Goal: Transaction & Acquisition: Purchase product/service

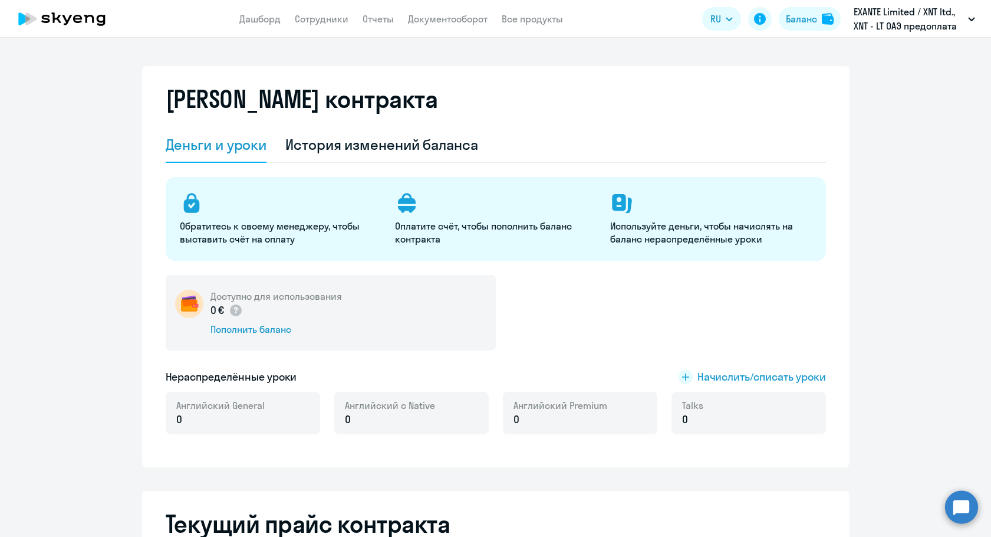
select select "english_adult_not_native_speaker"
click at [793, 12] on div "Баланс" at bounding box center [801, 19] width 31 height 14
click at [251, 335] on div "Пополнить баланс" at bounding box center [276, 329] width 131 height 13
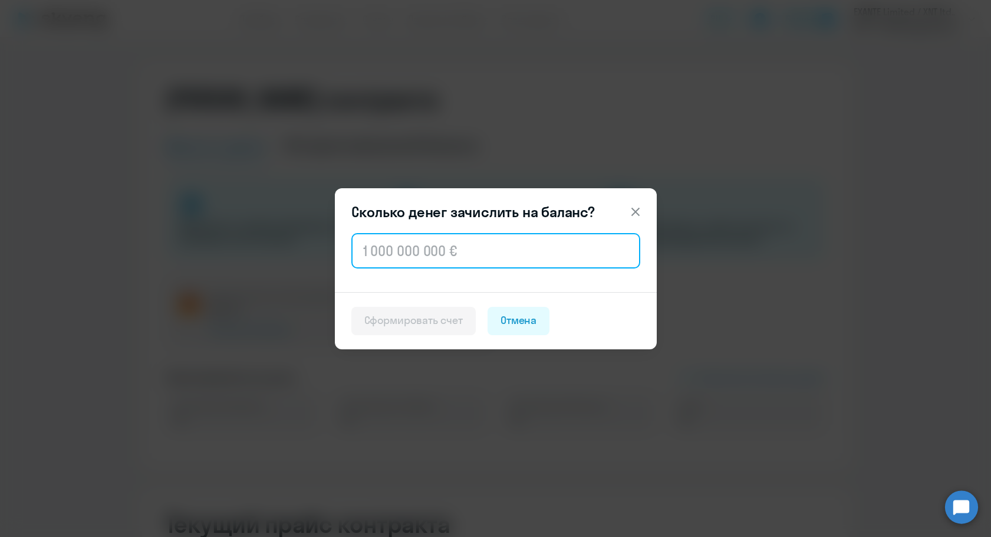
click at [403, 266] on input "text" at bounding box center [495, 250] width 289 height 35
paste input "2 560"
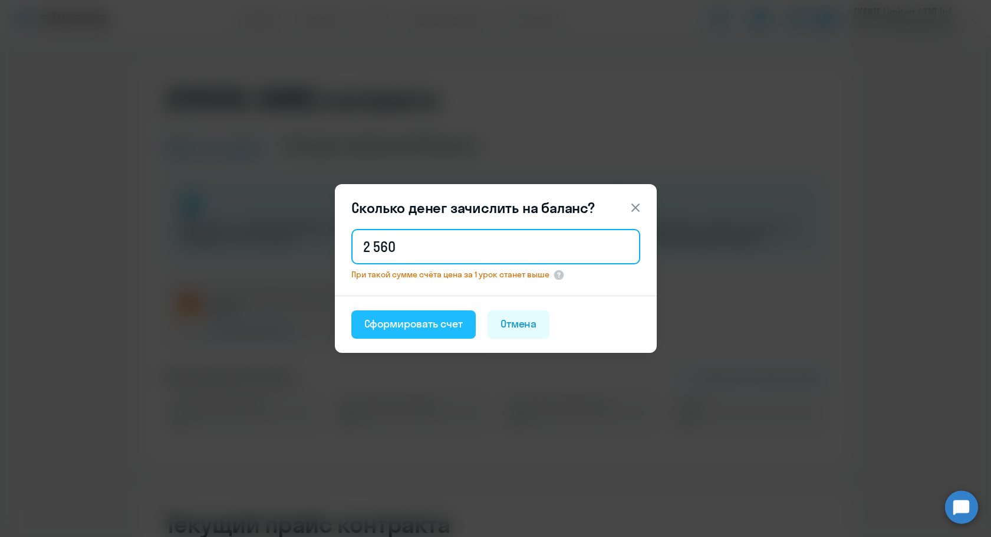
type input "2 560"
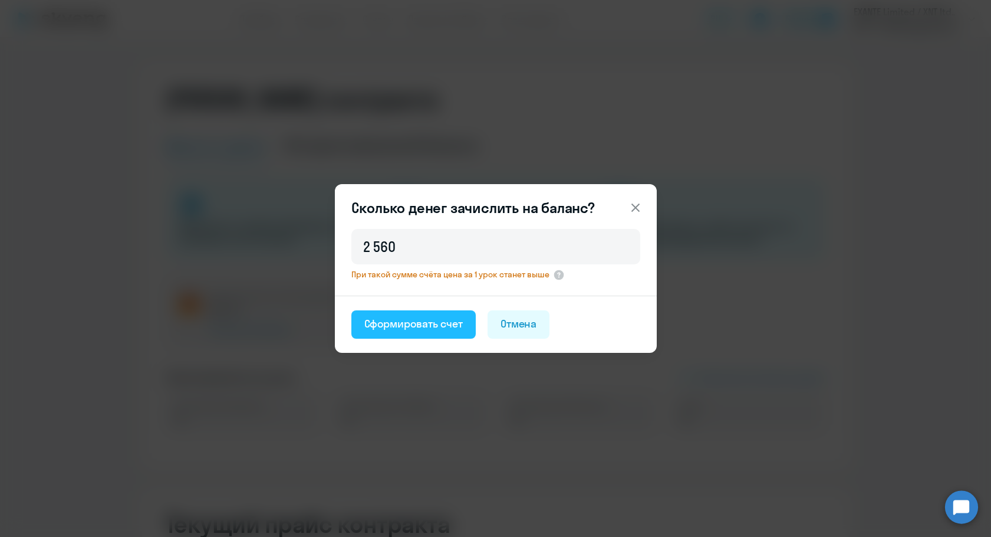
click at [398, 331] on button "Сформировать счет" at bounding box center [413, 324] width 124 height 28
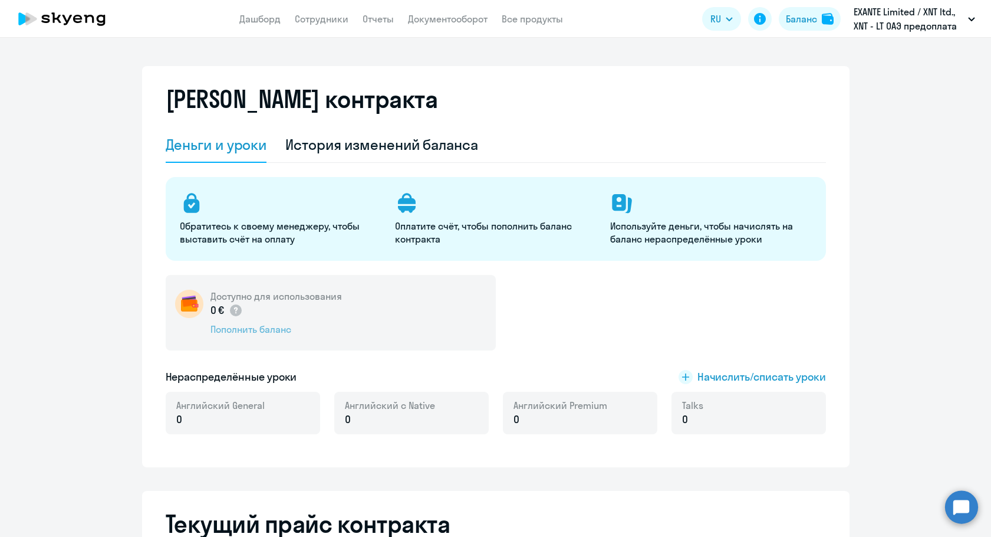
click at [242, 328] on div "Пополнить баланс" at bounding box center [276, 329] width 131 height 13
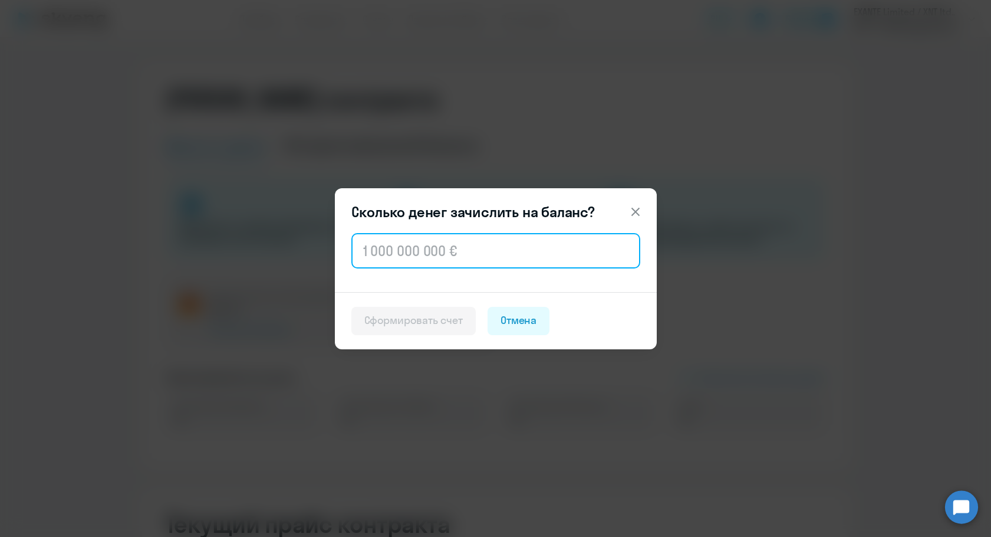
click at [425, 255] on input "text" at bounding box center [495, 250] width 289 height 35
paste input "2 560"
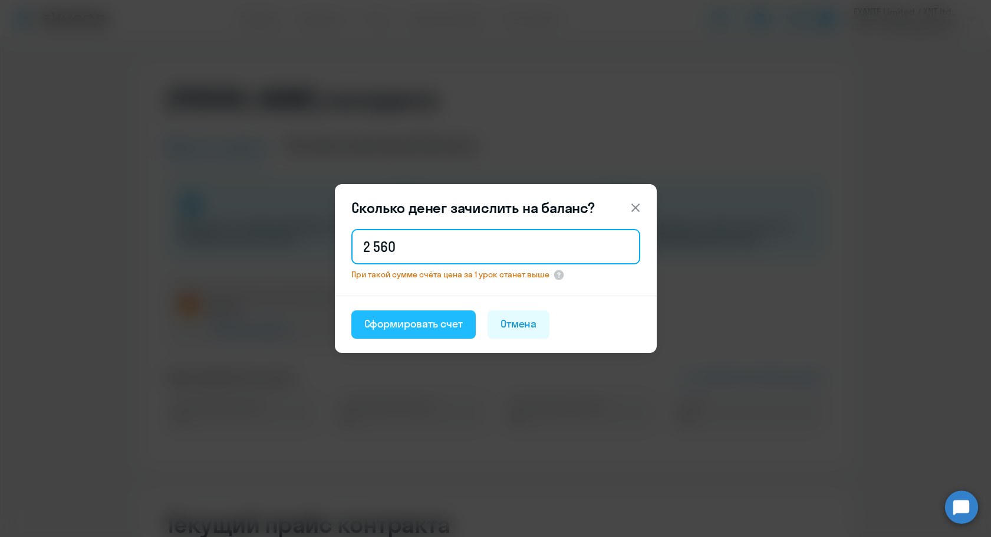
type input "2 560"
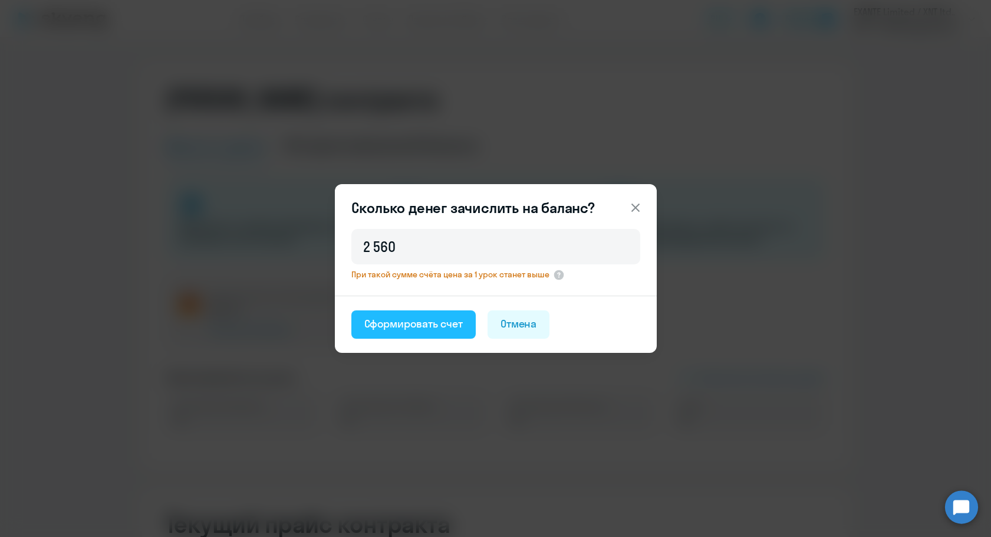
click at [406, 335] on button "Сформировать счет" at bounding box center [413, 324] width 124 height 28
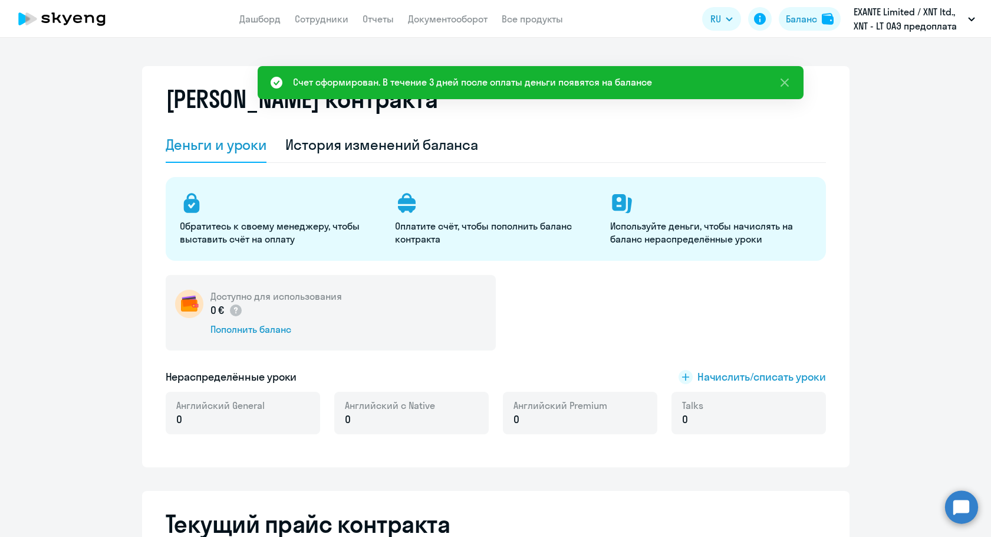
click at [507, 536] on h2 "Текущий прайс контракта" at bounding box center [496, 523] width 660 height 28
